Goal: Information Seeking & Learning: Learn about a topic

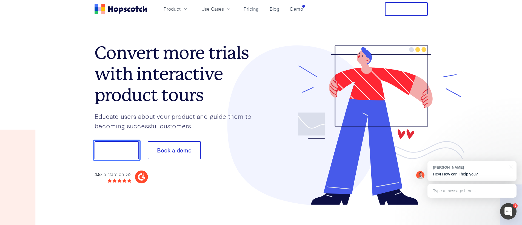
click at [114, 153] on button "Show me!" at bounding box center [117, 150] width 44 height 18
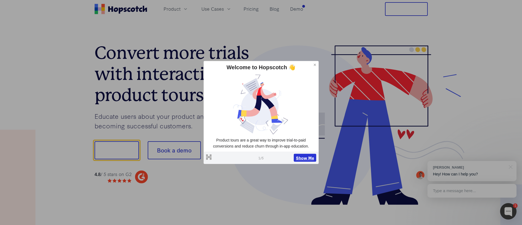
click at [309, 158] on button "Show Me" at bounding box center [305, 158] width 22 height 8
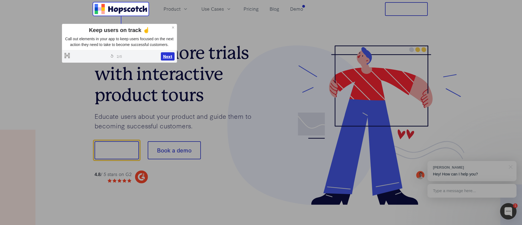
click at [167, 61] on button "Next" at bounding box center [168, 56] width 14 height 8
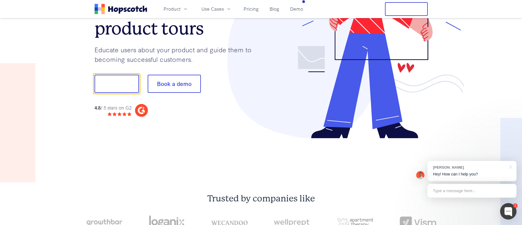
scroll to position [68, 0]
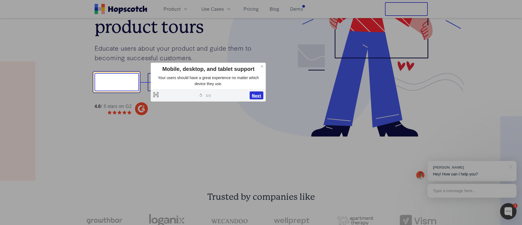
click at [254, 95] on button "Next" at bounding box center [257, 96] width 14 height 8
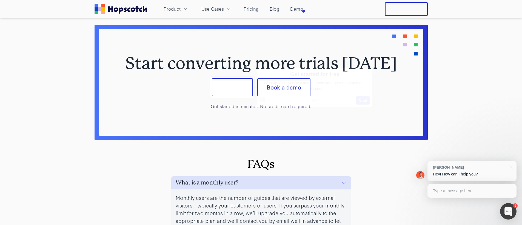
scroll to position [2252, 0]
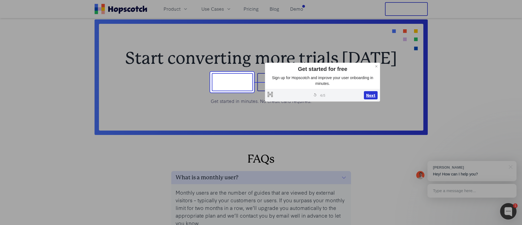
click at [370, 97] on button "Next" at bounding box center [371, 95] width 14 height 8
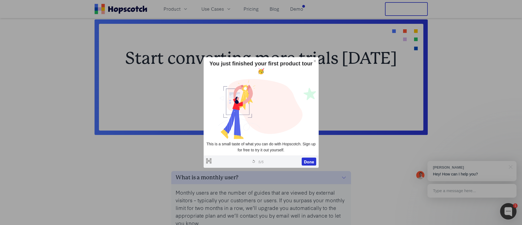
click at [215, 34] on div "Start converting more trials [DATE] Sign up Book a demo Get started in minutes.…" at bounding box center [261, 77] width 324 height 107
click at [313, 63] on icon at bounding box center [315, 61] width 4 height 4
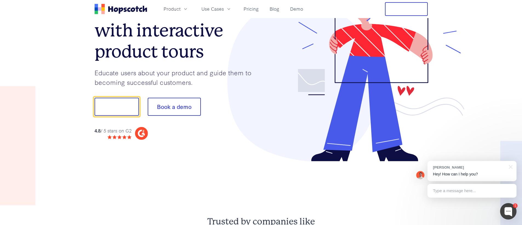
scroll to position [0, 0]
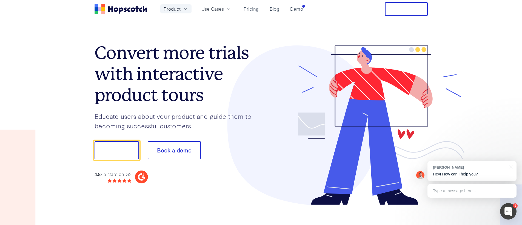
click at [182, 12] on button "Product" at bounding box center [175, 8] width 31 height 9
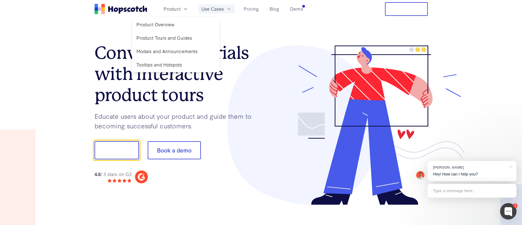
click at [208, 11] on span "Use Cases" at bounding box center [212, 8] width 22 height 7
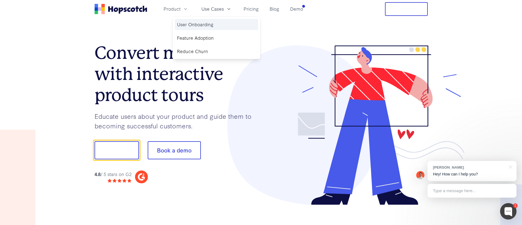
click at [204, 25] on link "User Onboarding" at bounding box center [216, 24] width 83 height 11
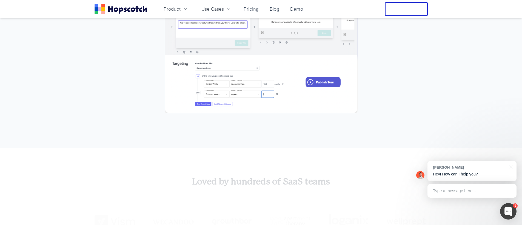
scroll to position [1099, 0]
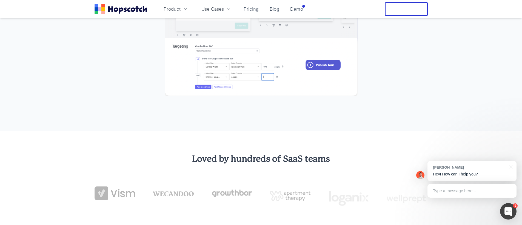
click at [318, 68] on img at bounding box center [261, 27] width 193 height 137
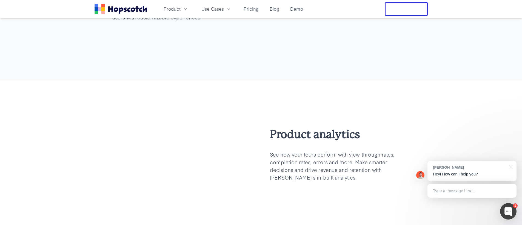
scroll to position [647, 0]
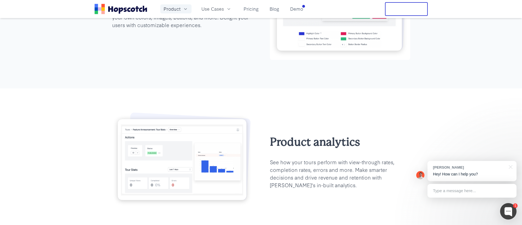
click at [175, 10] on span "Product" at bounding box center [172, 8] width 17 height 7
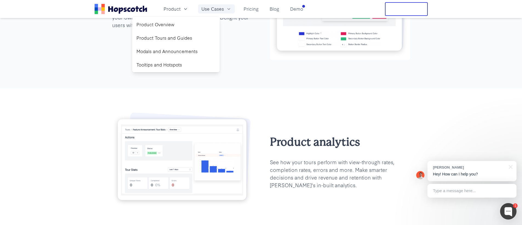
click at [212, 9] on span "Use Cases" at bounding box center [212, 8] width 22 height 7
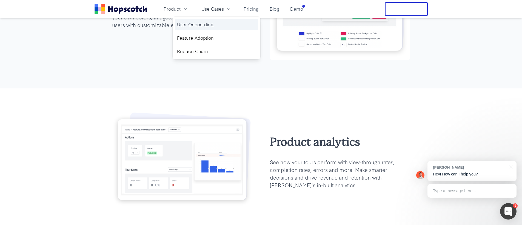
click at [204, 23] on link "User Onboarding" at bounding box center [216, 24] width 83 height 11
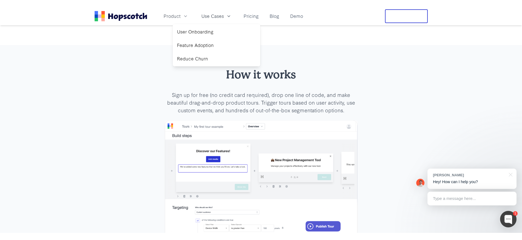
scroll to position [991, 0]
